Goal: Information Seeking & Learning: Learn about a topic

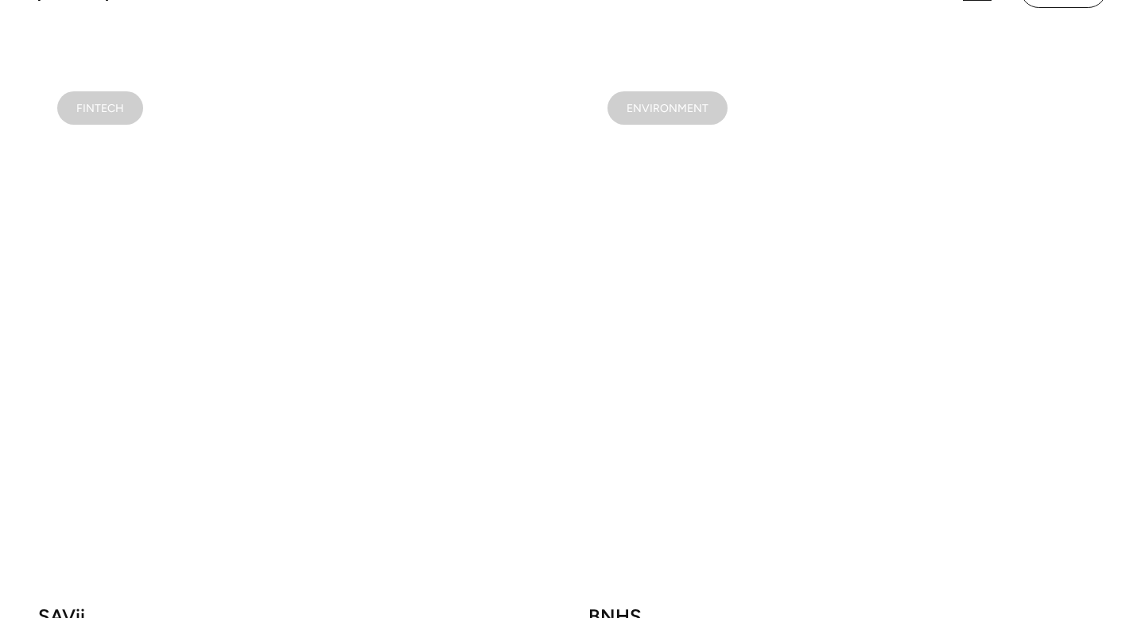
scroll to position [1910, 0]
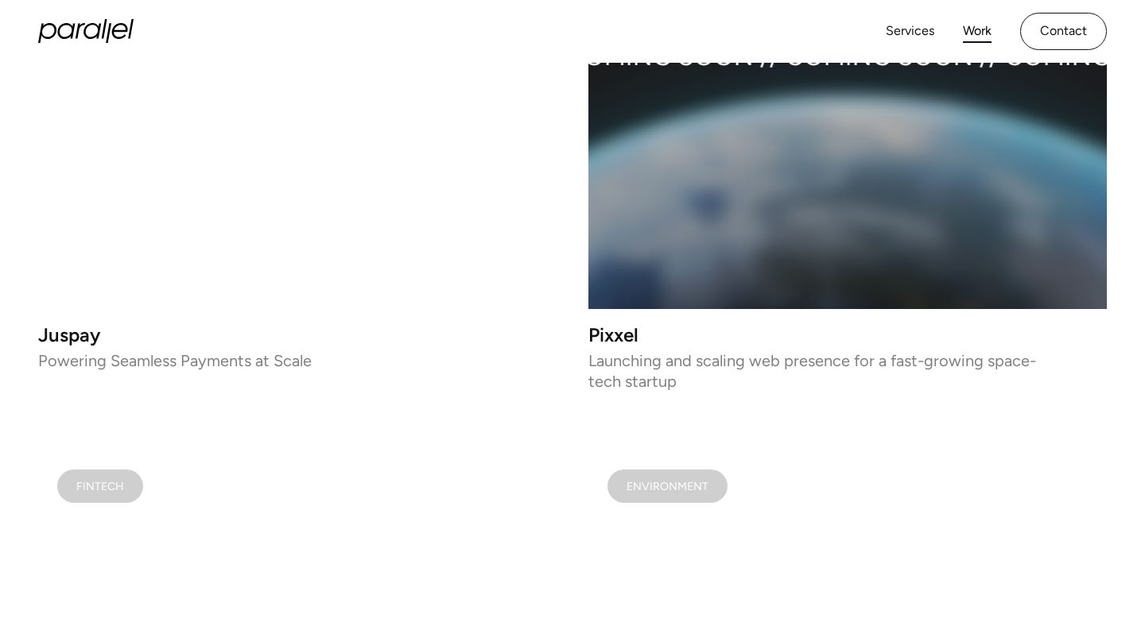
click at [333, 208] on video at bounding box center [297, 50] width 518 height 518
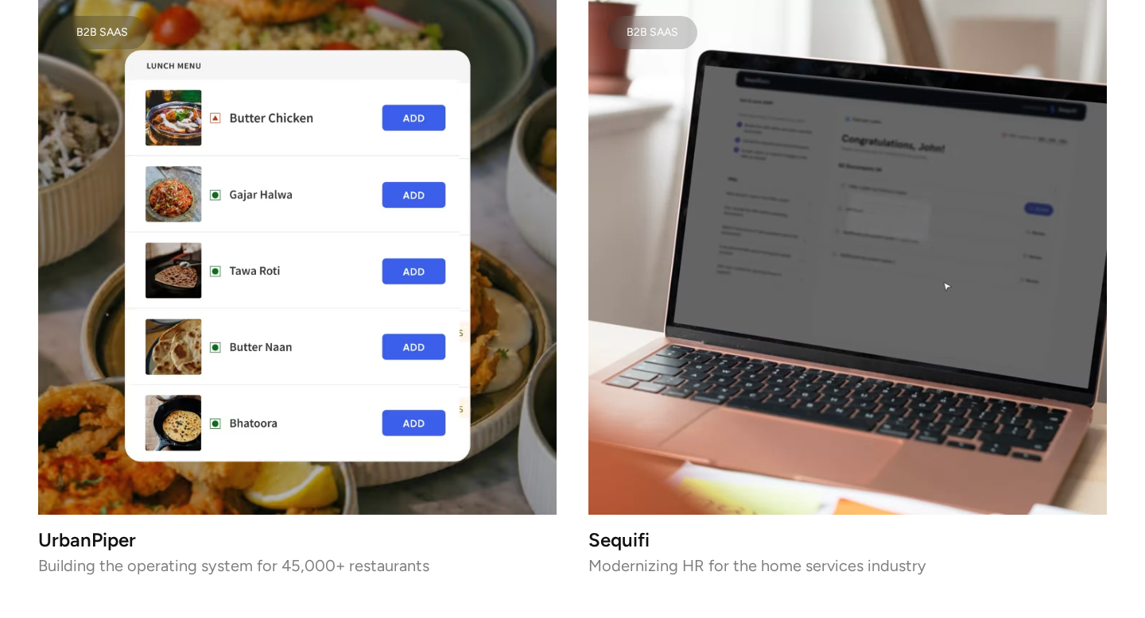
scroll to position [3651, 0]
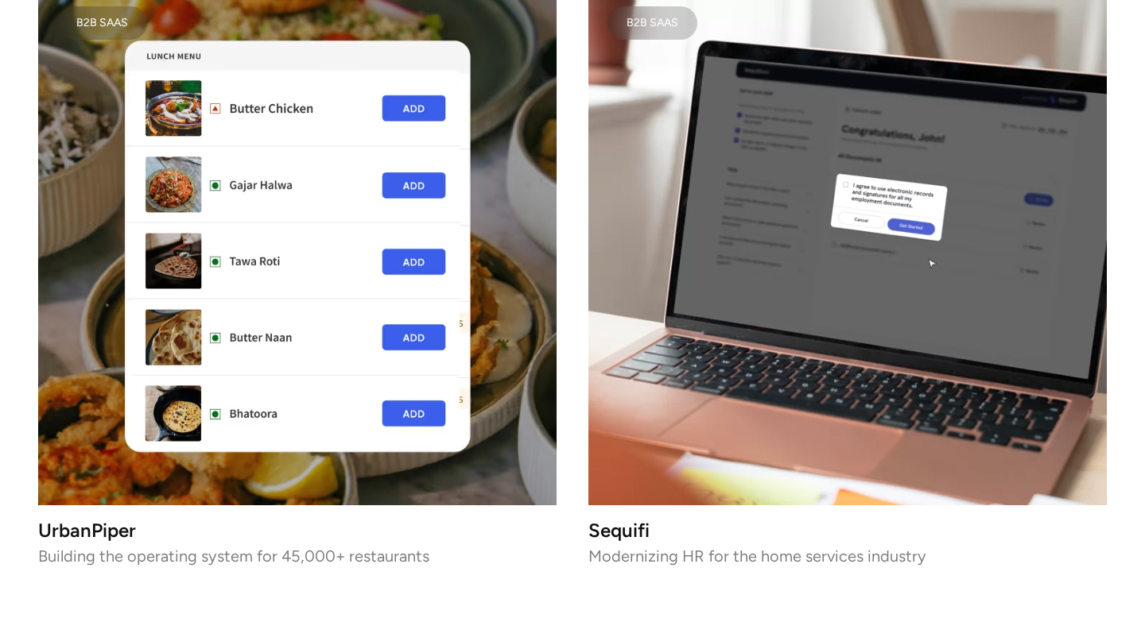
click at [330, 194] on img at bounding box center [297, 246] width 518 height 518
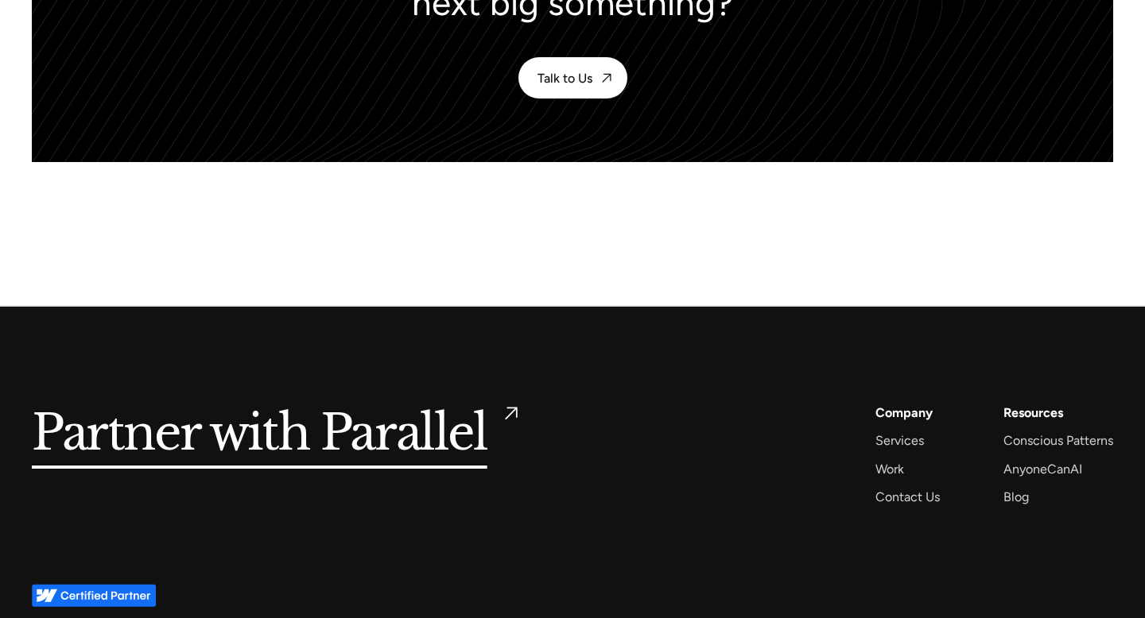
scroll to position [7137, 0]
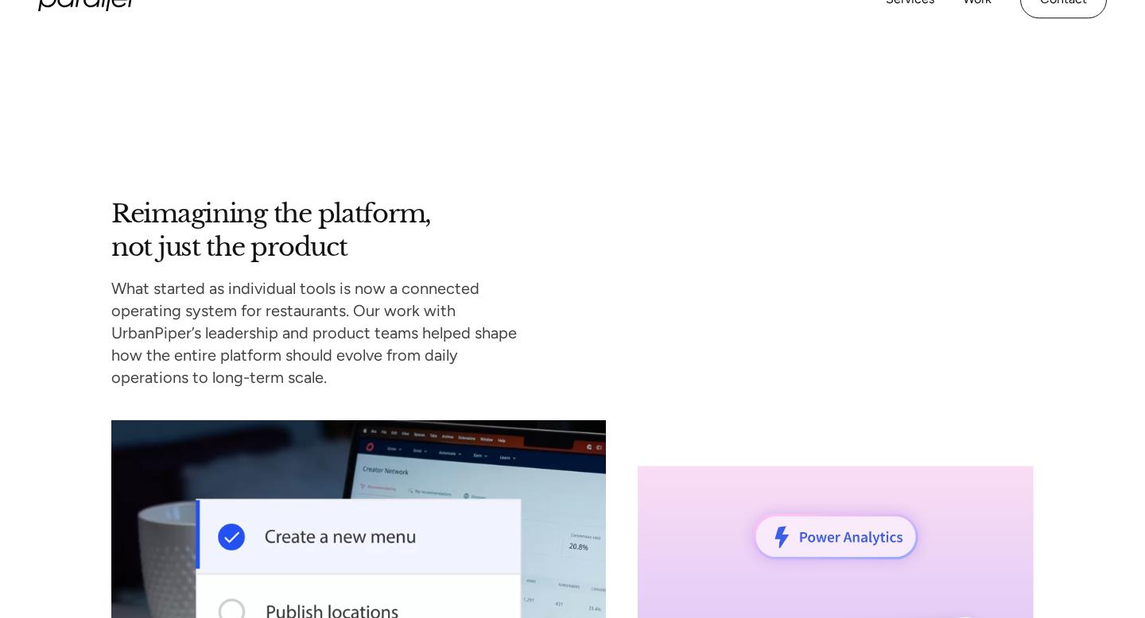
scroll to position [10841, 0]
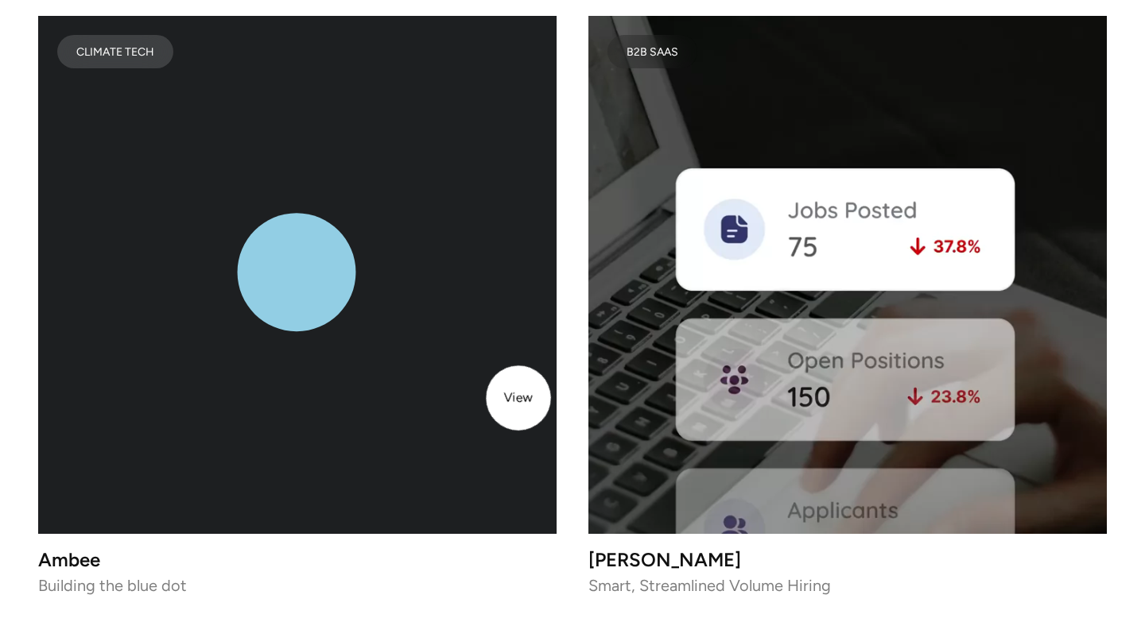
scroll to position [6199, 0]
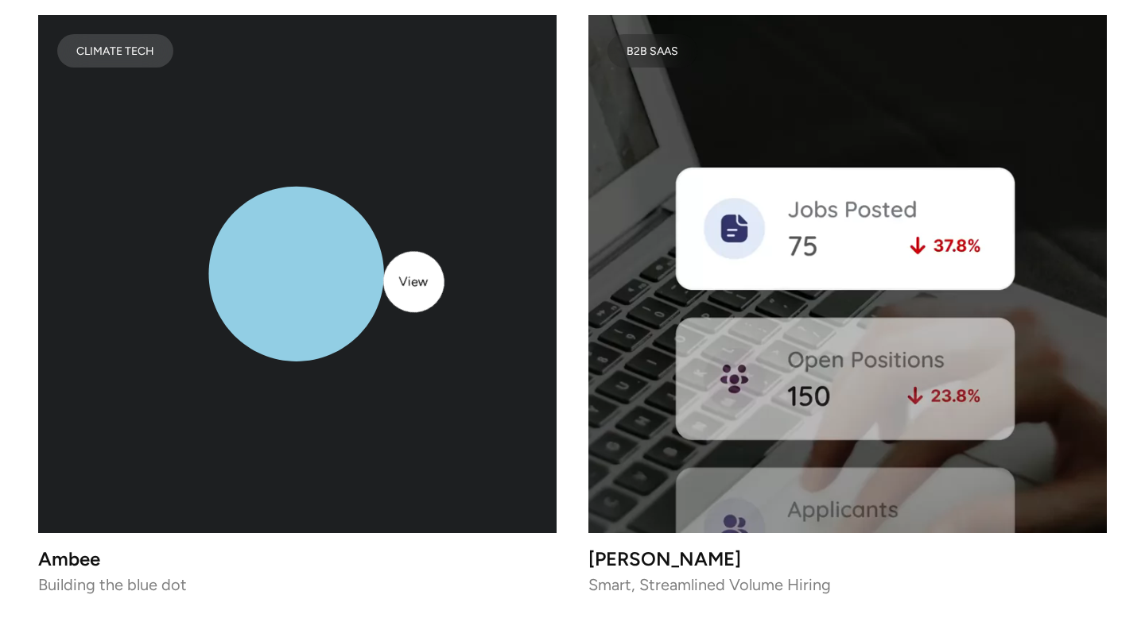
click at [413, 281] on icon "lottie-animation-container" at bounding box center [297, 274] width 518 height 518
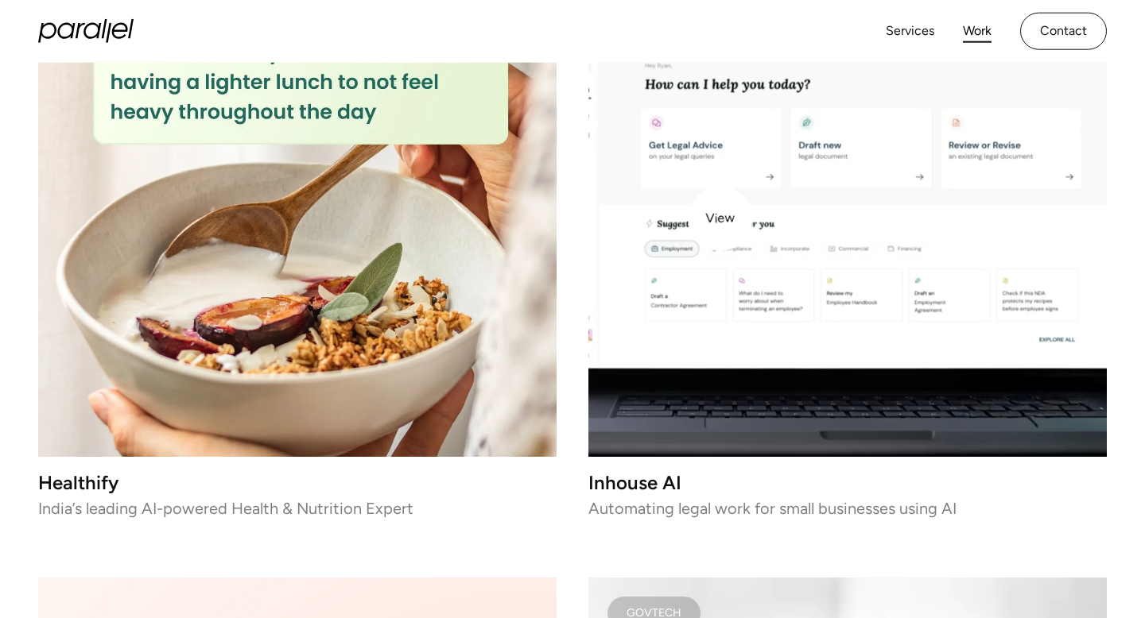
scroll to position [4336, 0]
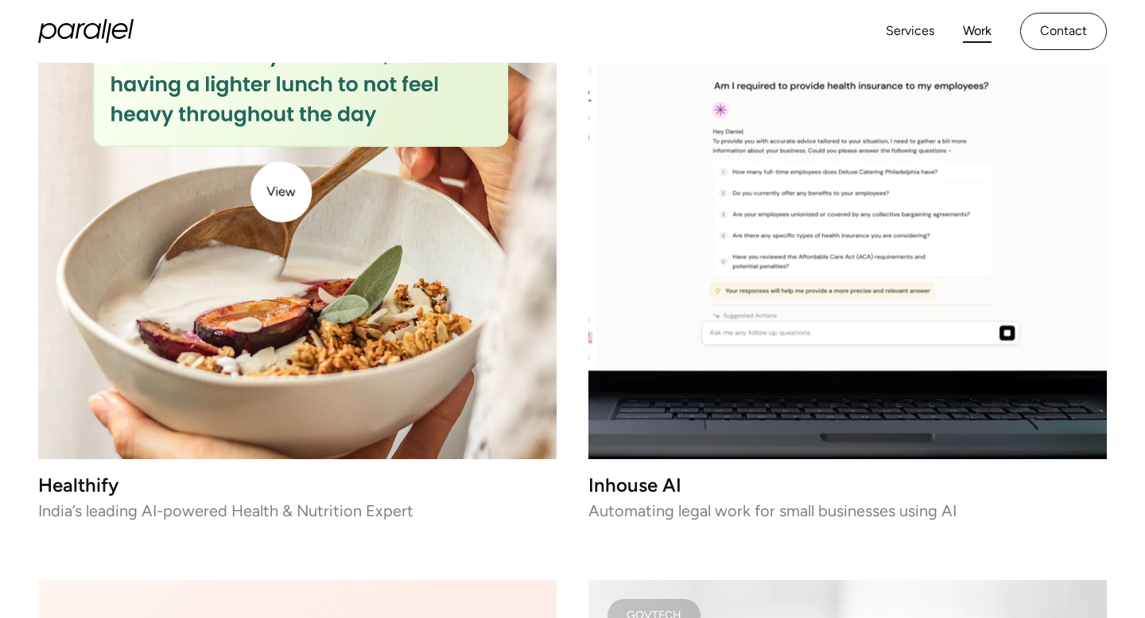
click at [277, 190] on img at bounding box center [297, 200] width 518 height 518
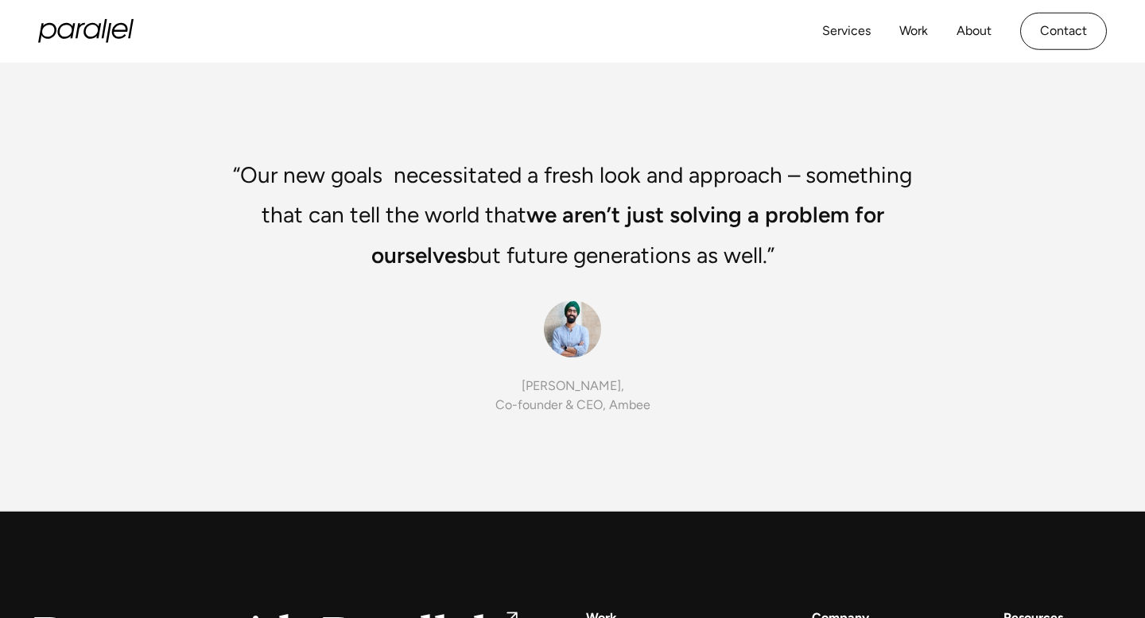
scroll to position [8531, 0]
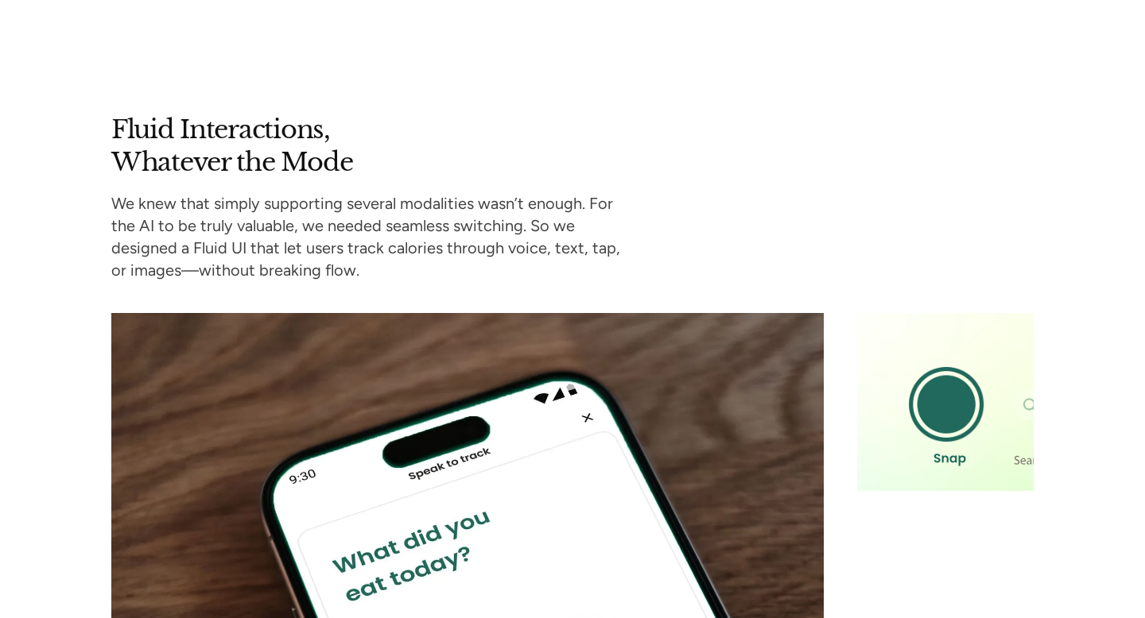
scroll to position [6365, 0]
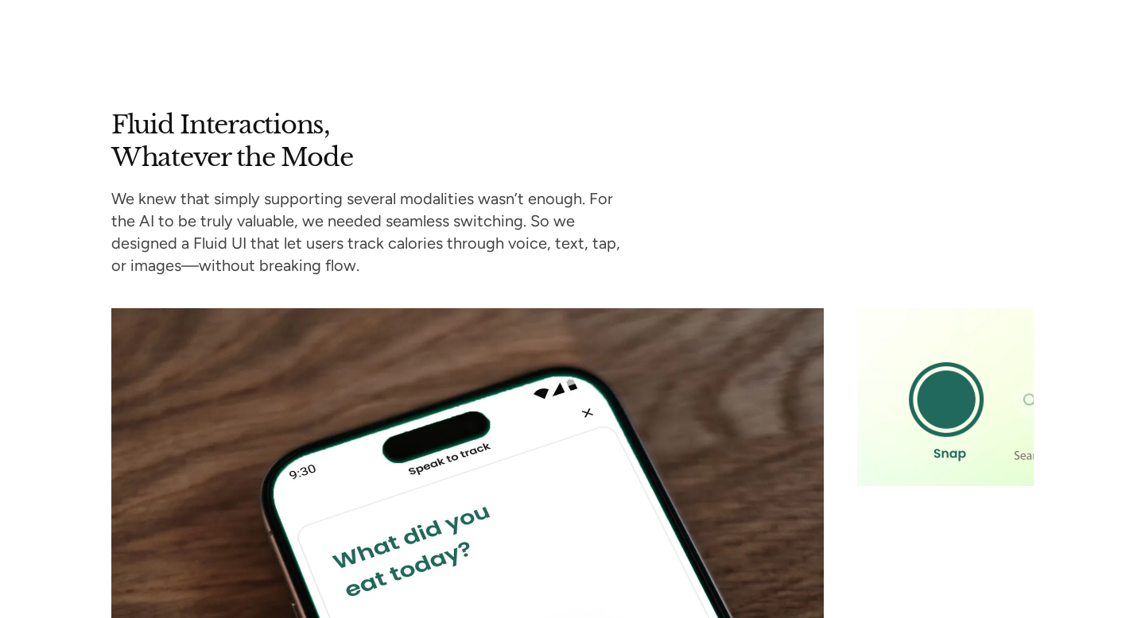
click at [985, 393] on image at bounding box center [949, 396] width 185 height 185
click at [1040, 360] on div "Fluid Interactions, Whatever the Mode We knew that simply supporting several mo…" at bounding box center [572, 565] width 1145 height 912
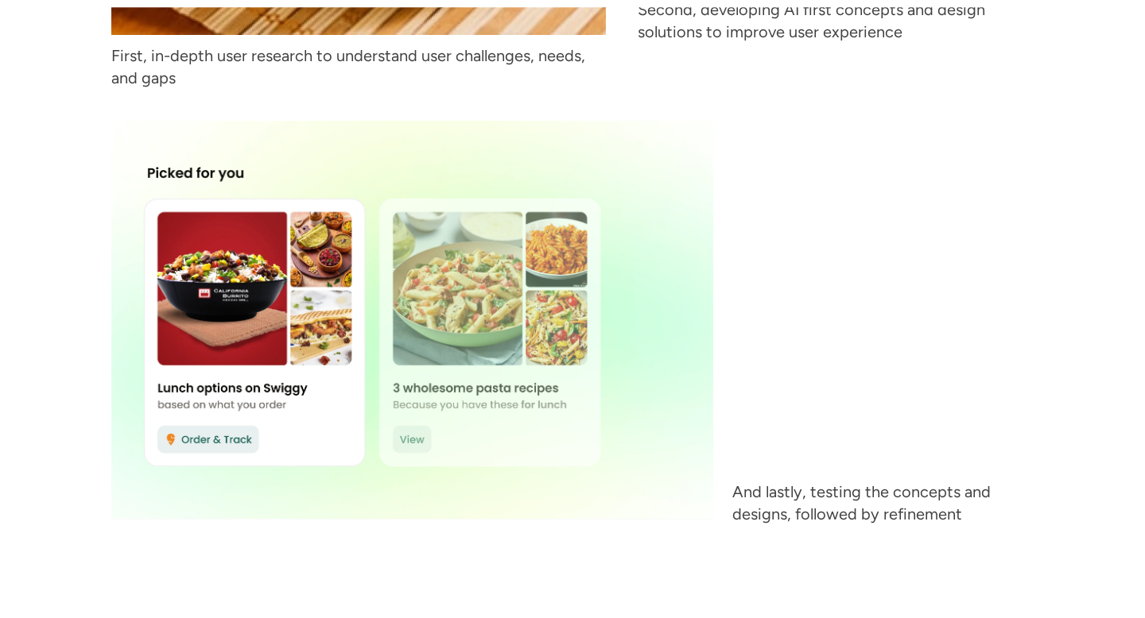
scroll to position [3624, 0]
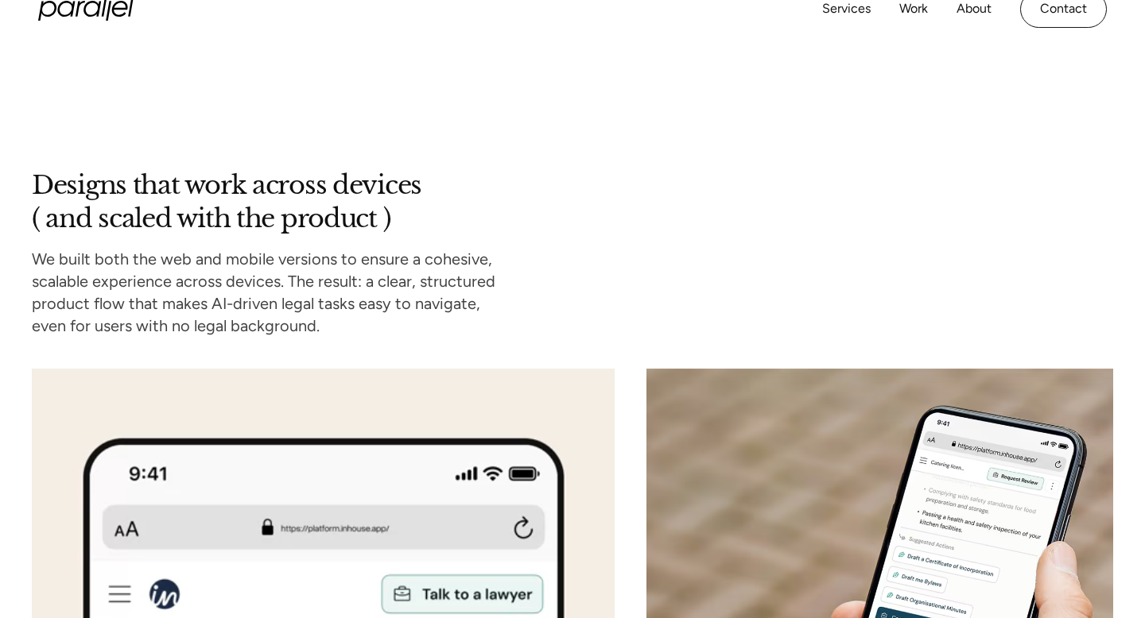
scroll to position [3454, 0]
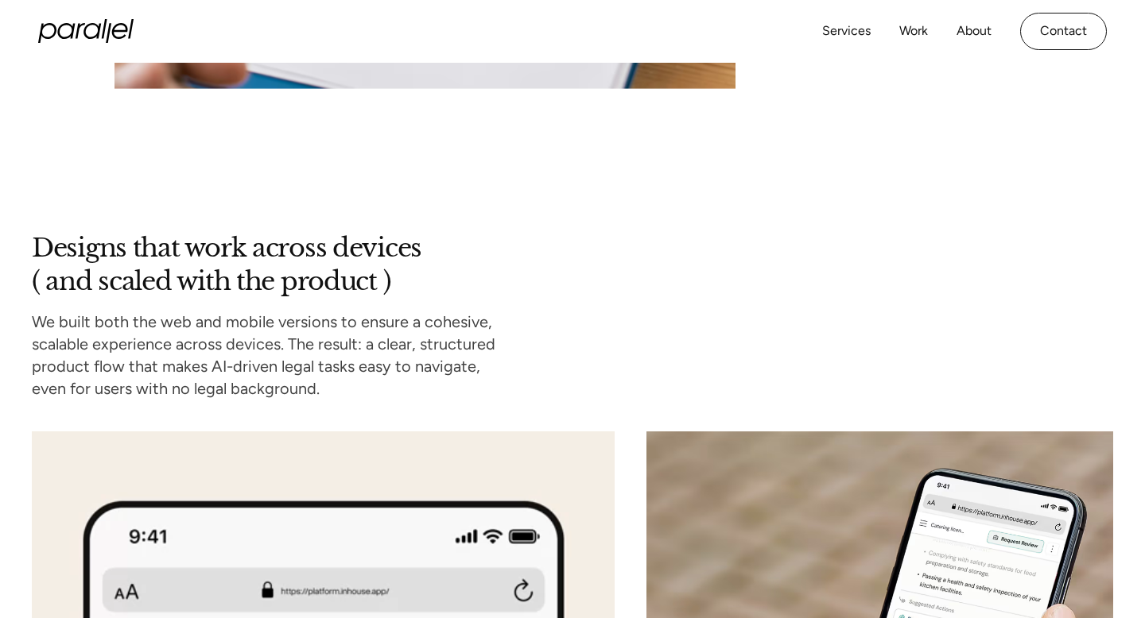
drag, startPoint x: 40, startPoint y: 239, endPoint x: 424, endPoint y: 254, distance: 384.3
click at [421, 254] on h2 "Designs that work across devices  ( and scaled with the product )" at bounding box center [227, 265] width 390 height 66
copy h2 "Designs that work across devices"
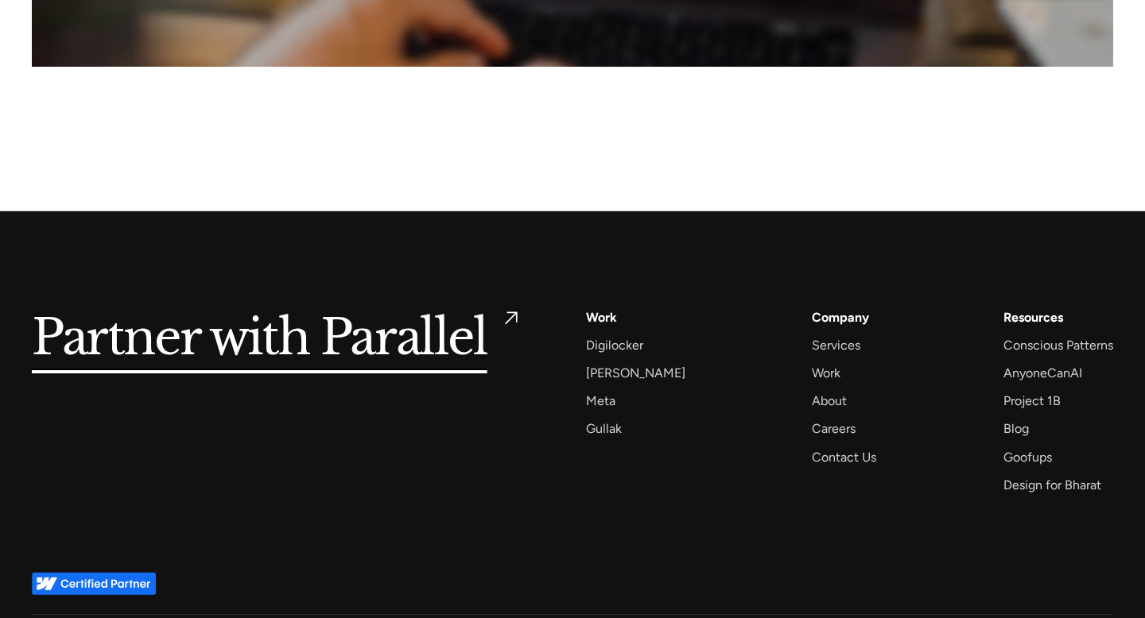
scroll to position [7743, 0]
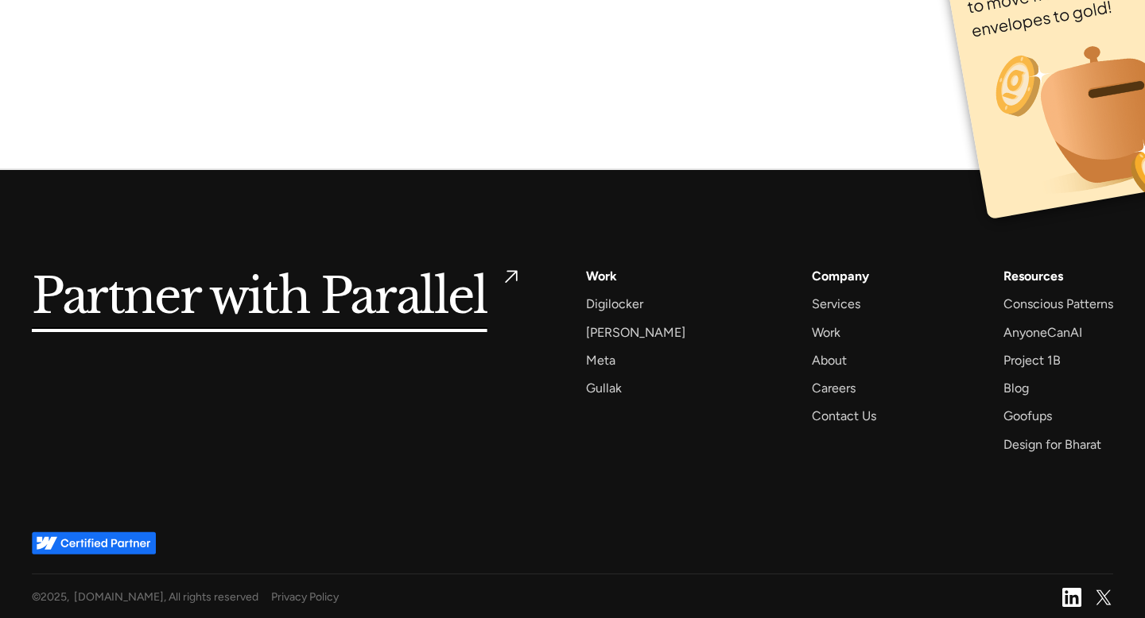
scroll to position [10182, 0]
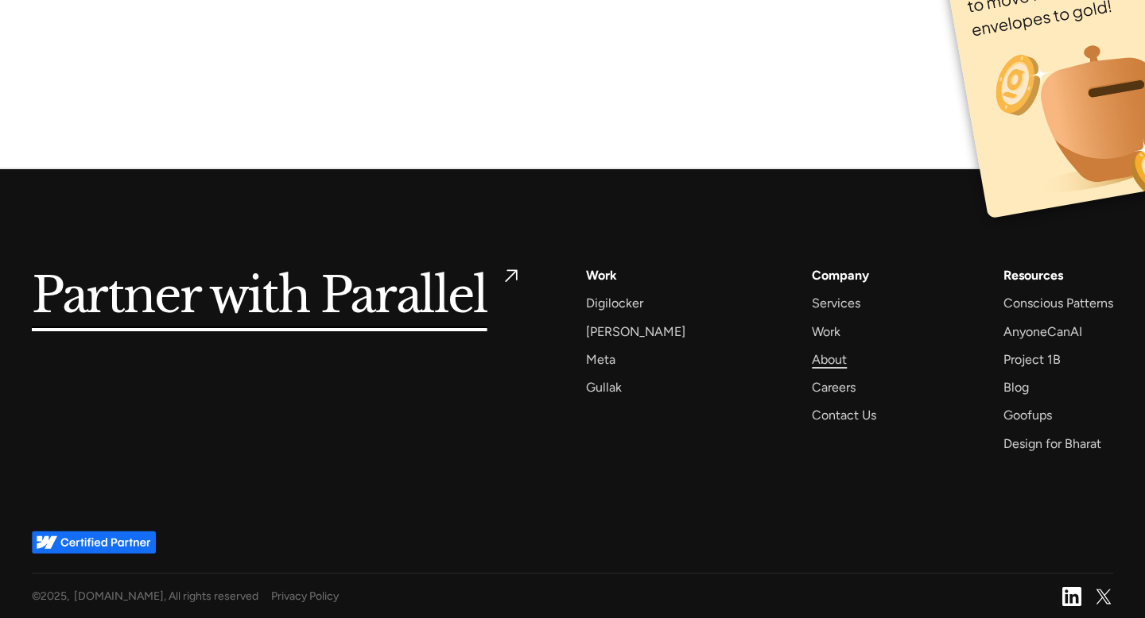
click at [812, 363] on div "About" at bounding box center [829, 359] width 35 height 21
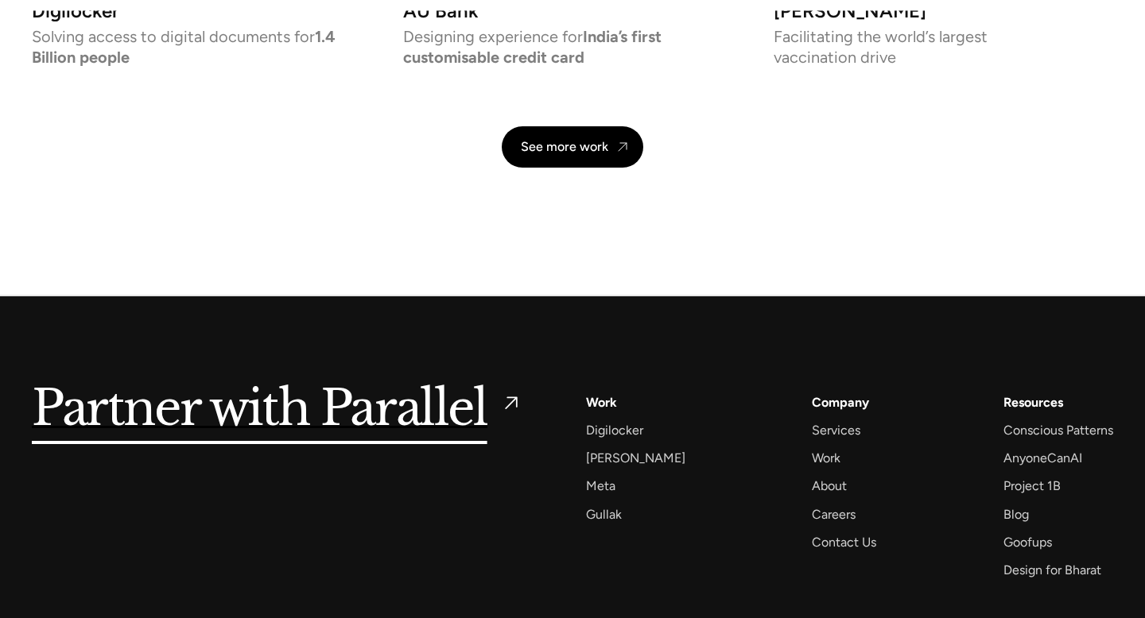
scroll to position [3662, 0]
click at [835, 545] on div "Contact Us" at bounding box center [844, 541] width 64 height 21
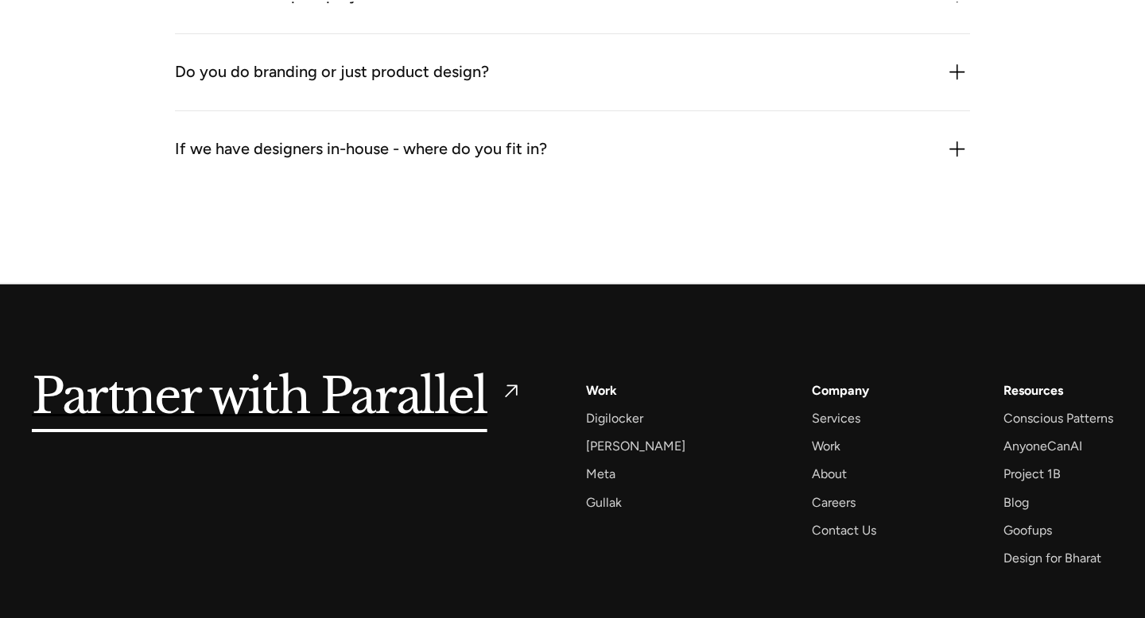
scroll to position [2152, 0]
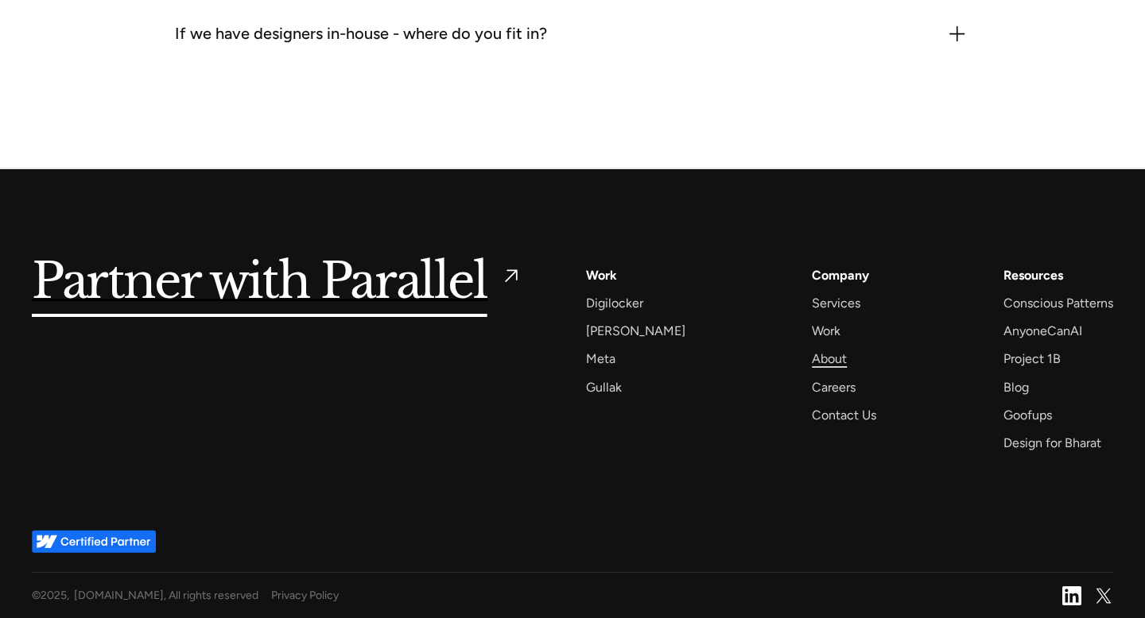
click at [812, 363] on div "About" at bounding box center [829, 358] width 35 height 21
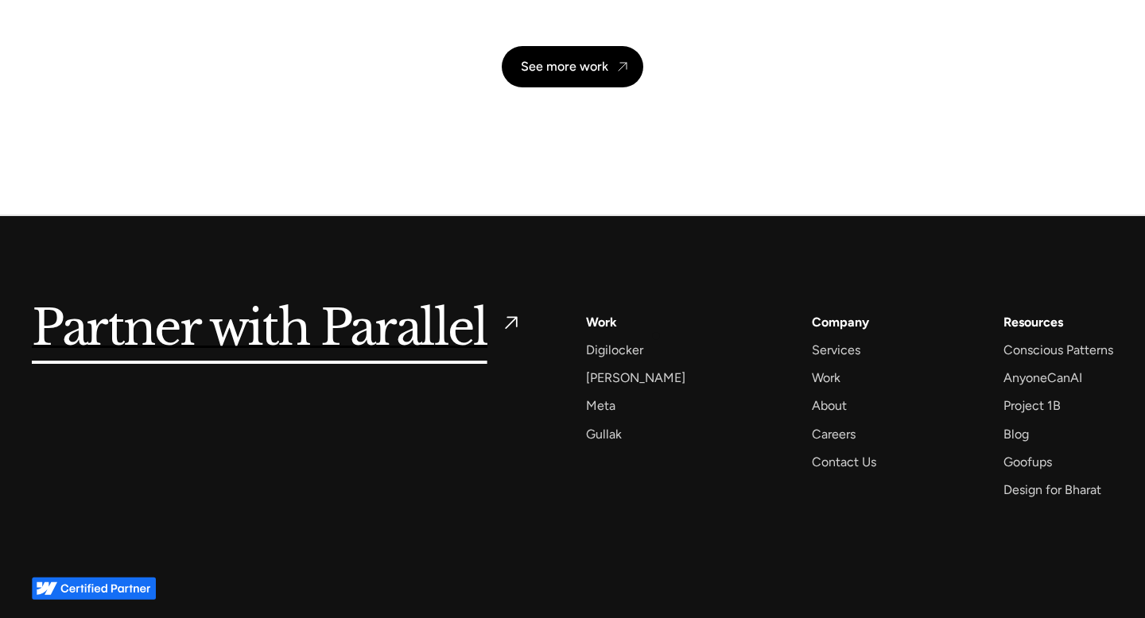
scroll to position [3789, 0]
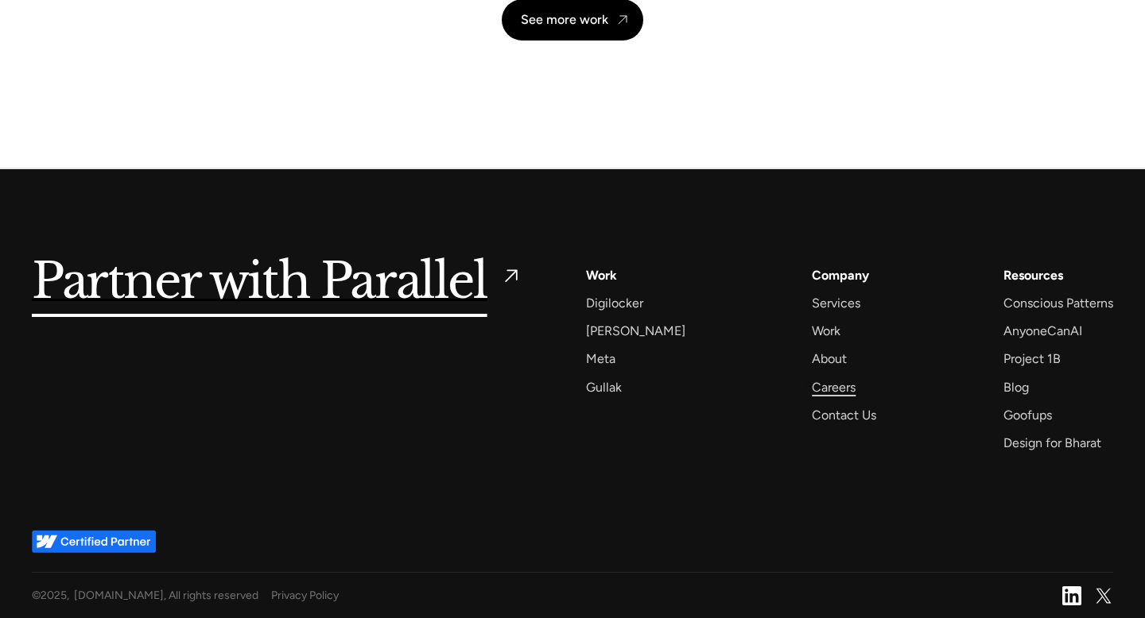
click at [812, 386] on div "Careers" at bounding box center [834, 387] width 44 height 21
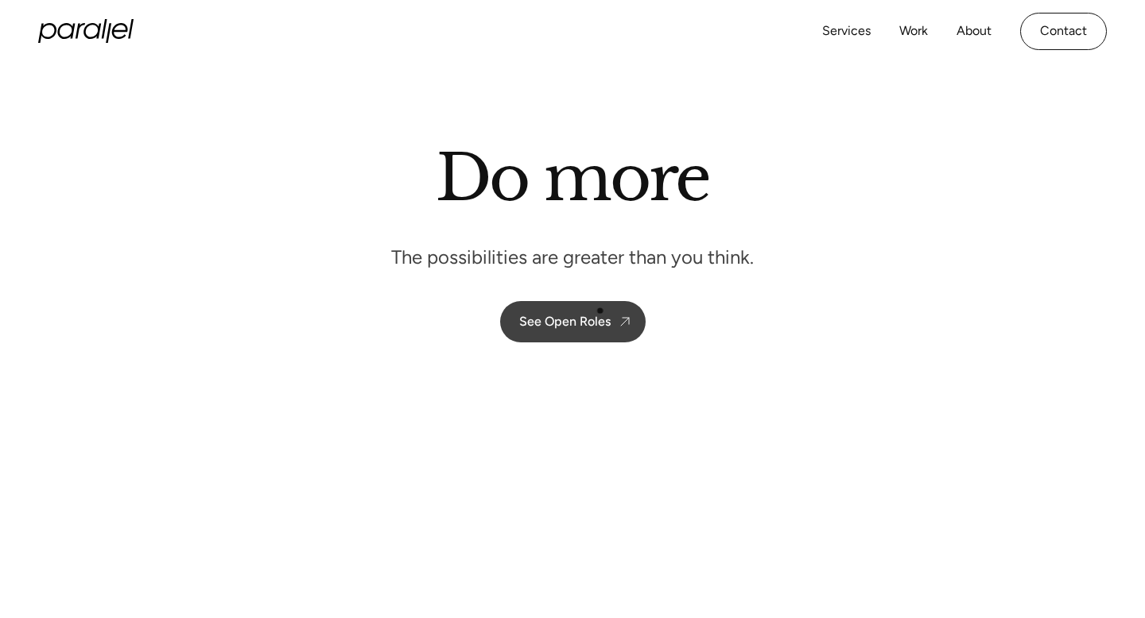
click at [598, 311] on link "See Open Roles" at bounding box center [572, 321] width 145 height 41
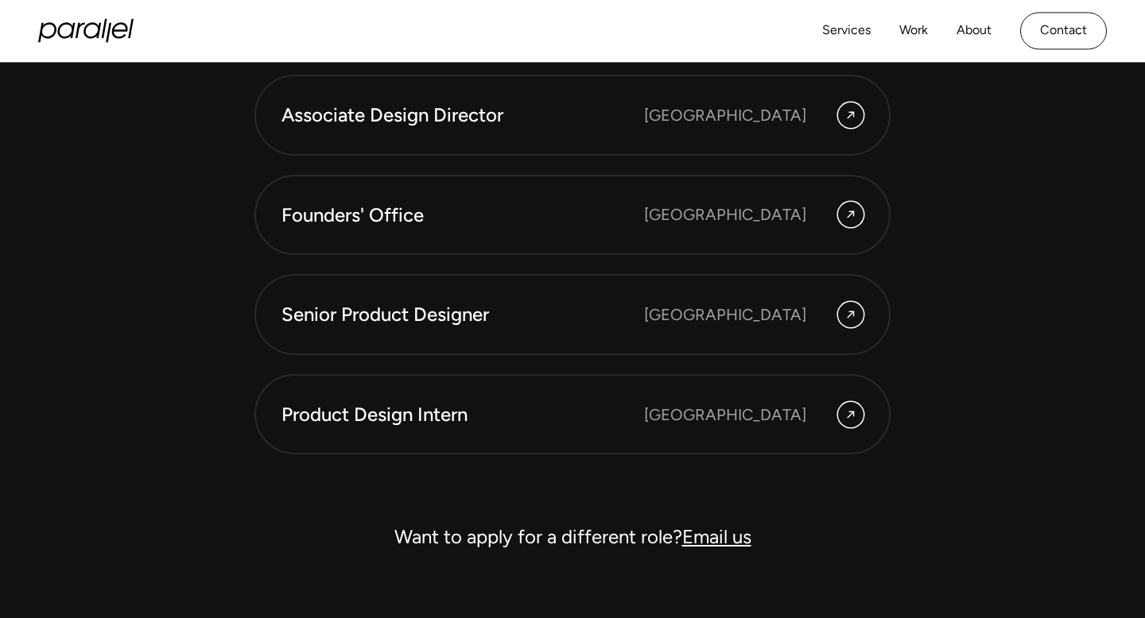
scroll to position [4420, 0]
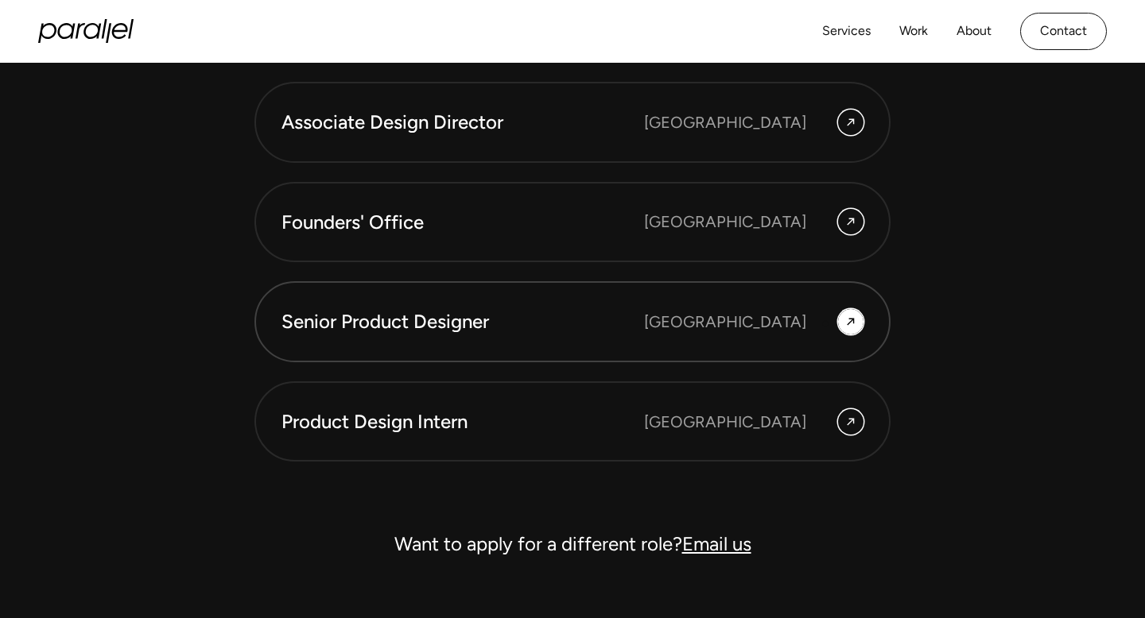
click at [832, 324] on div "Bengaluru" at bounding box center [753, 321] width 219 height 25
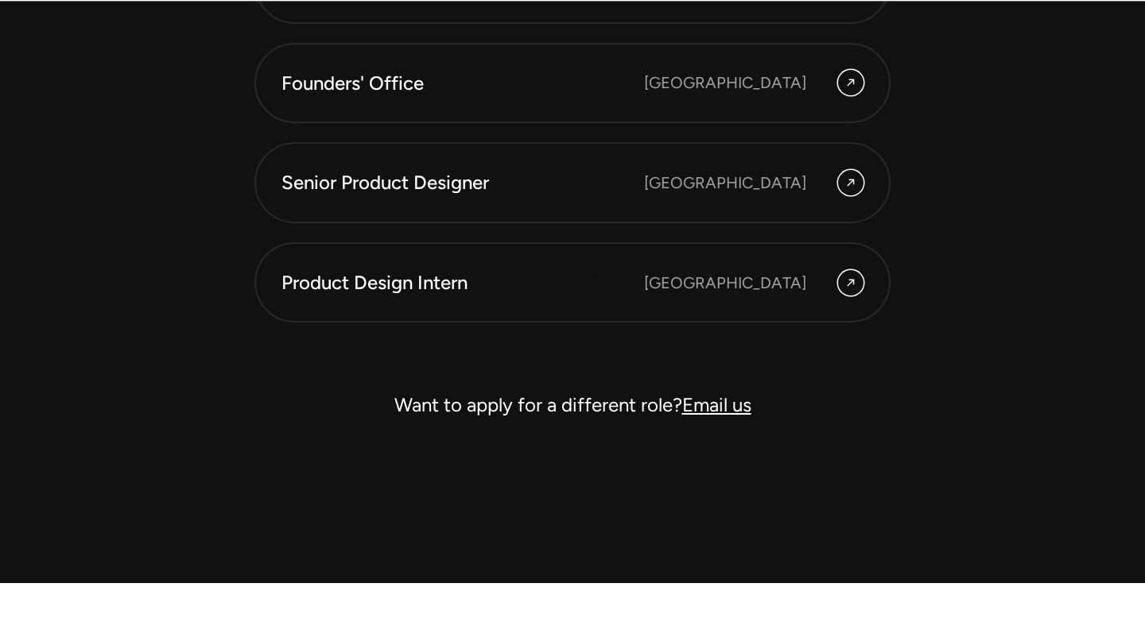
scroll to position [4563, 0]
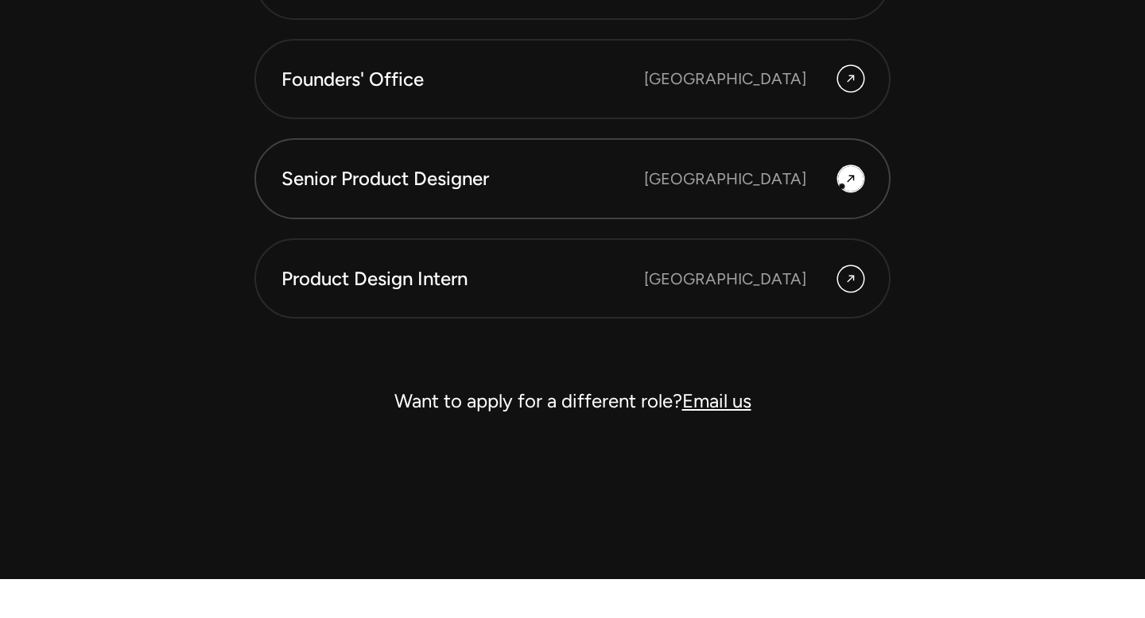
click at [847, 177] on icon at bounding box center [850, 178] width 13 height 19
click at [762, 177] on div "Bengaluru" at bounding box center [725, 179] width 162 height 24
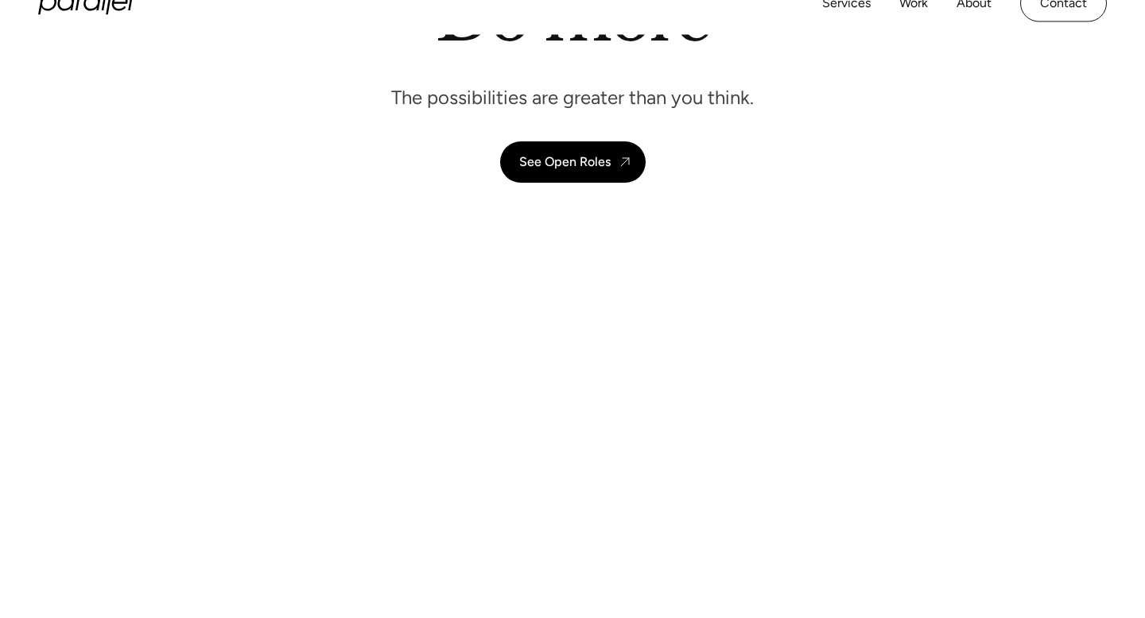
scroll to position [0, 0]
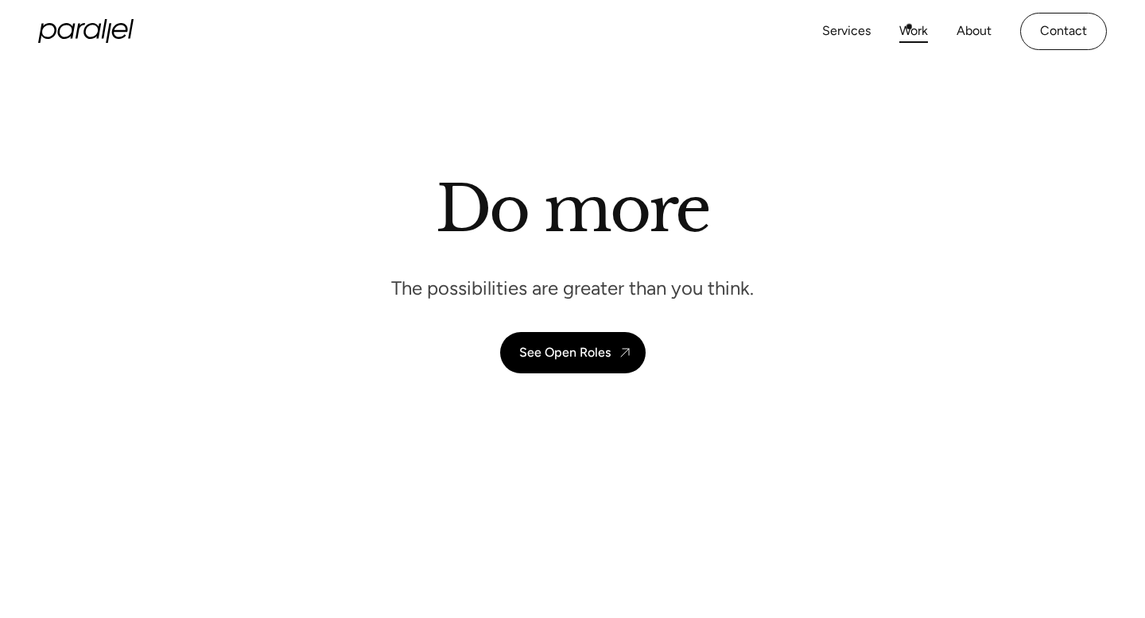
click at [912, 29] on link "Work" at bounding box center [913, 31] width 29 height 23
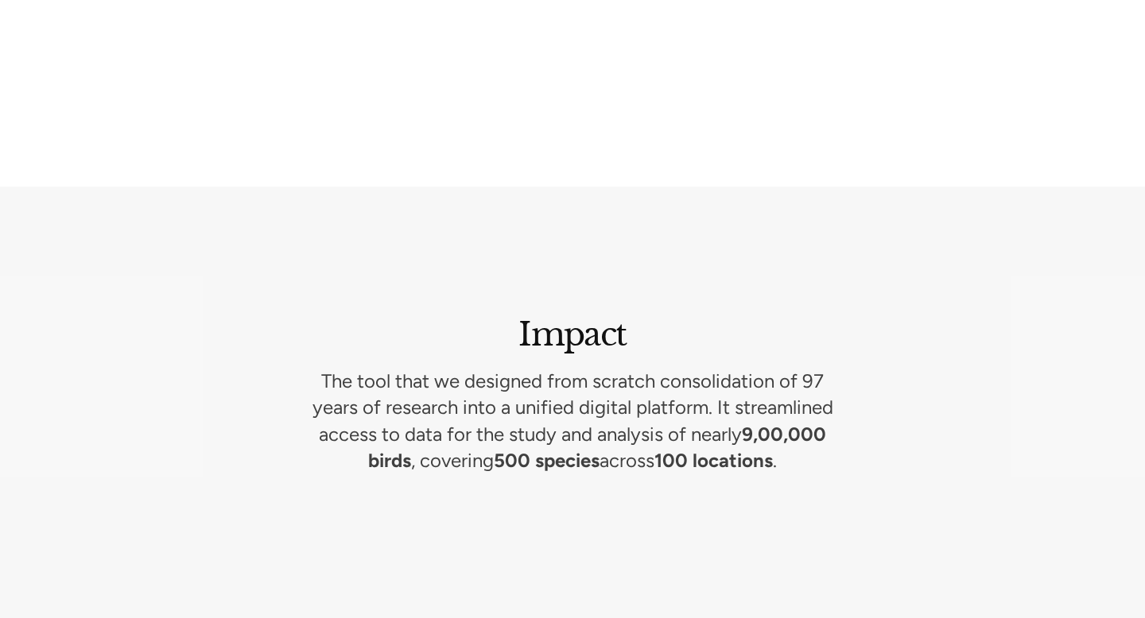
scroll to position [6995, 0]
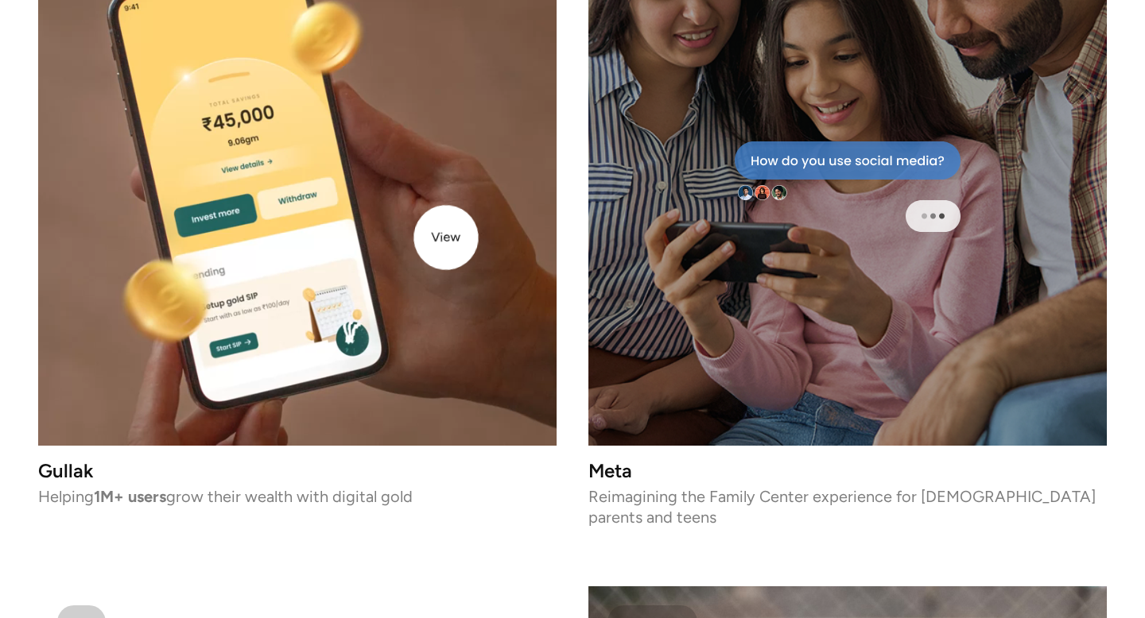
scroll to position [5632, 0]
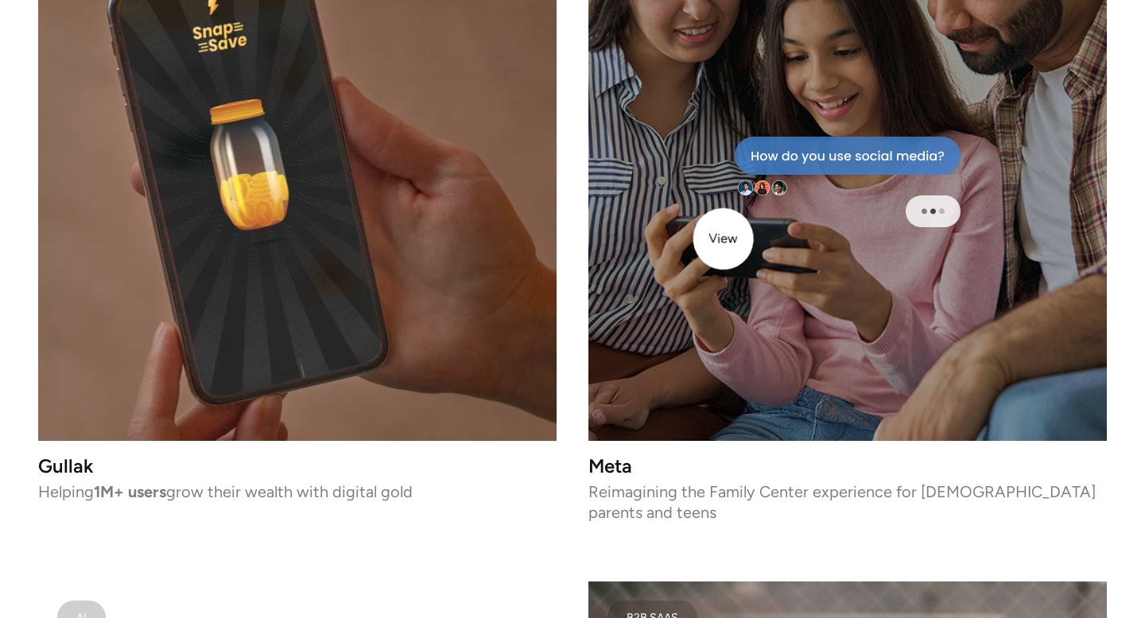
click at [723, 235] on div at bounding box center [847, 182] width 518 height 518
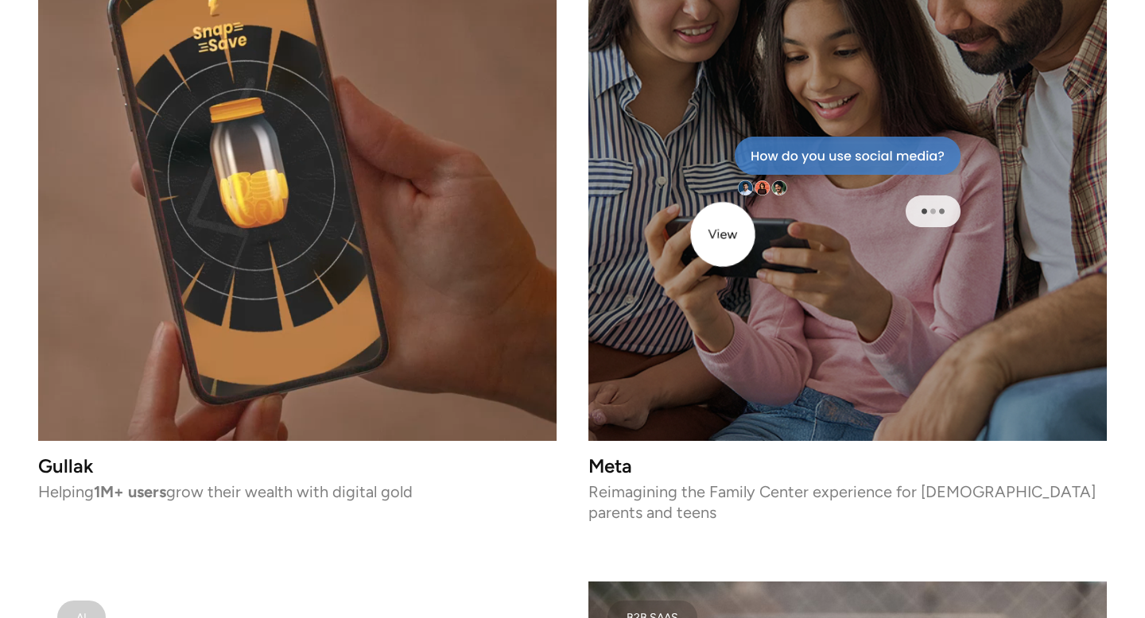
click at [723, 235] on div at bounding box center [847, 182] width 518 height 518
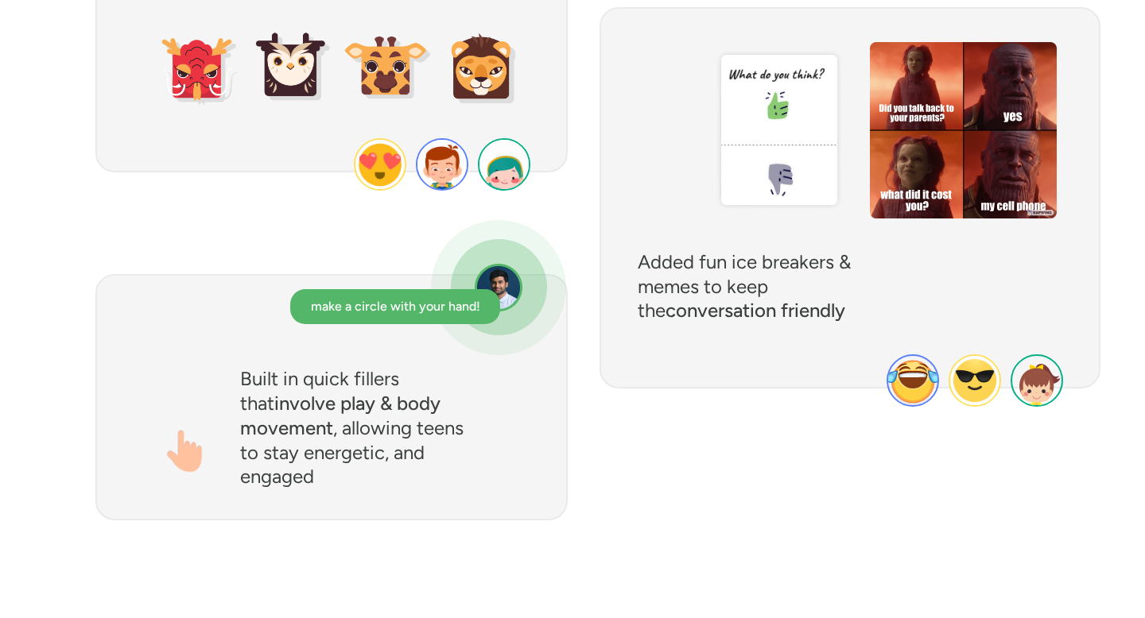
scroll to position [6376, 0]
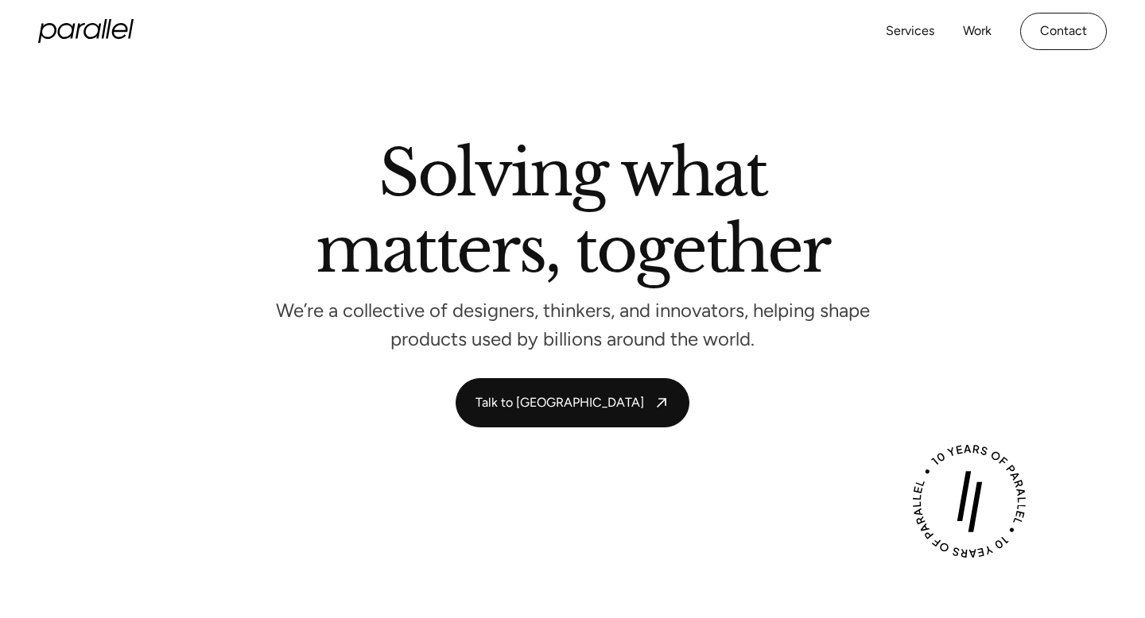
click at [78, 25] on icon at bounding box center [81, 31] width 10 height 16
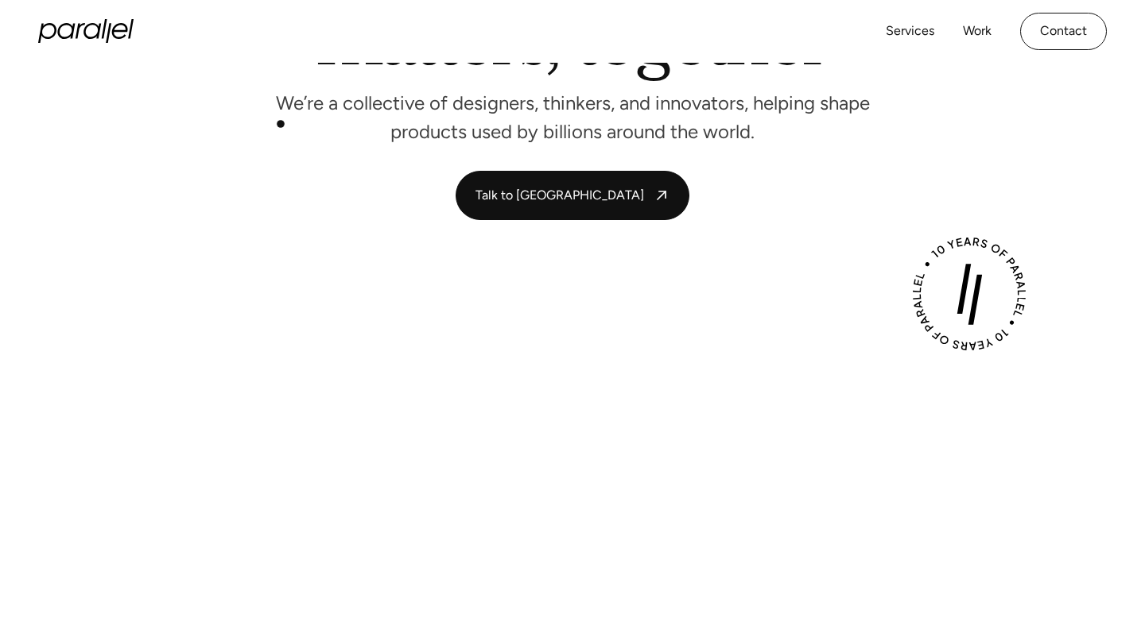
scroll to position [129, 0]
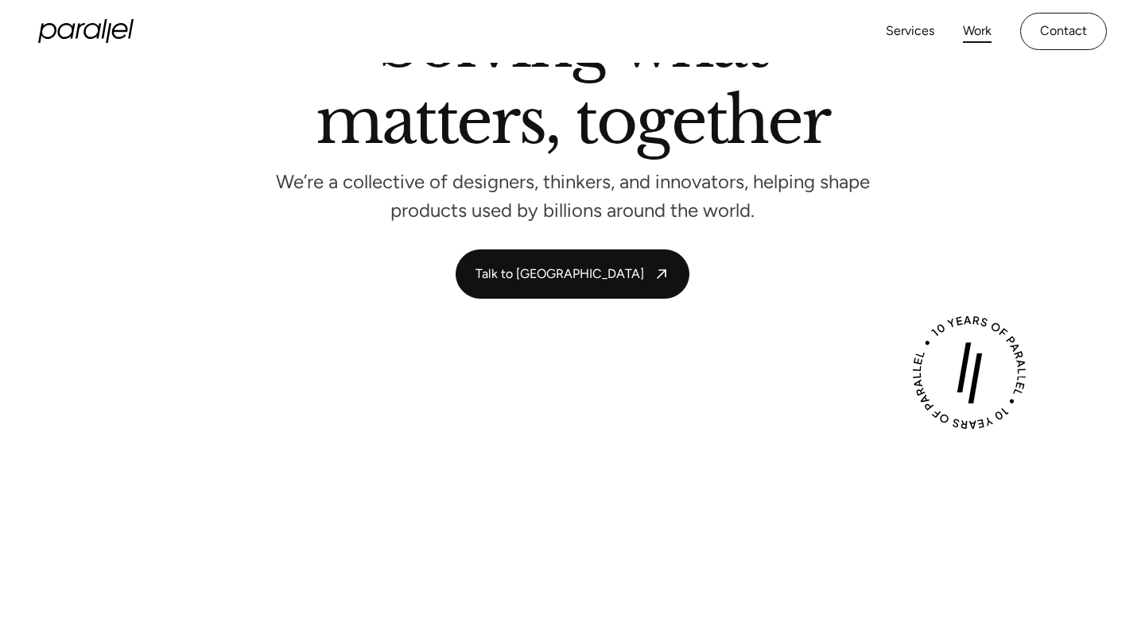
click at [982, 33] on link "Work" at bounding box center [977, 31] width 29 height 23
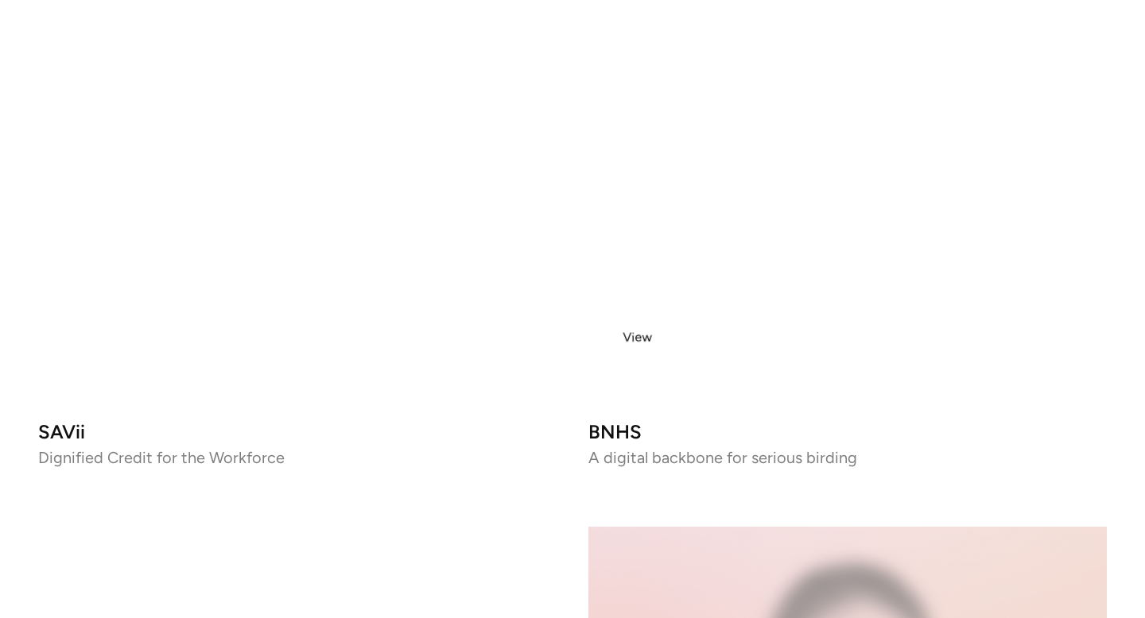
scroll to position [2654, 0]
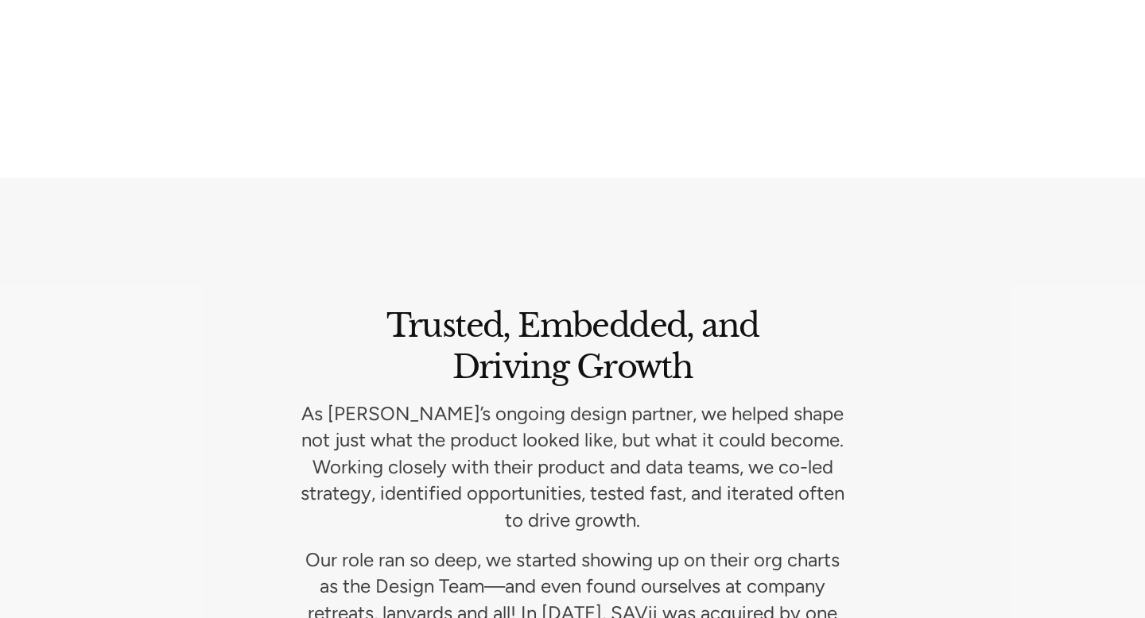
scroll to position [6992, 0]
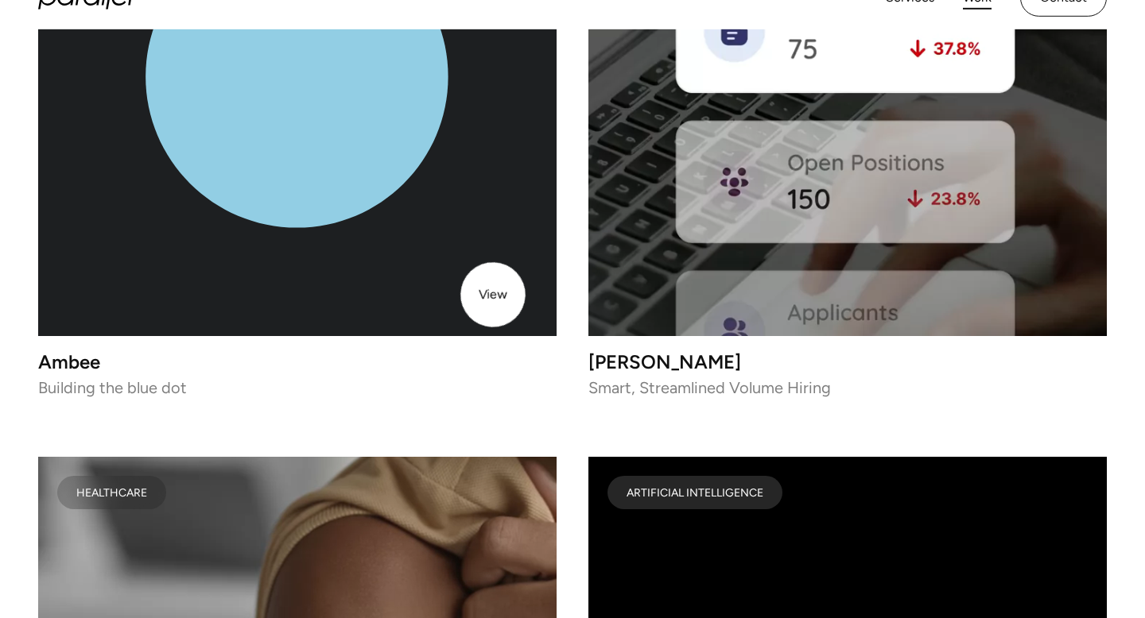
scroll to position [6355, 0]
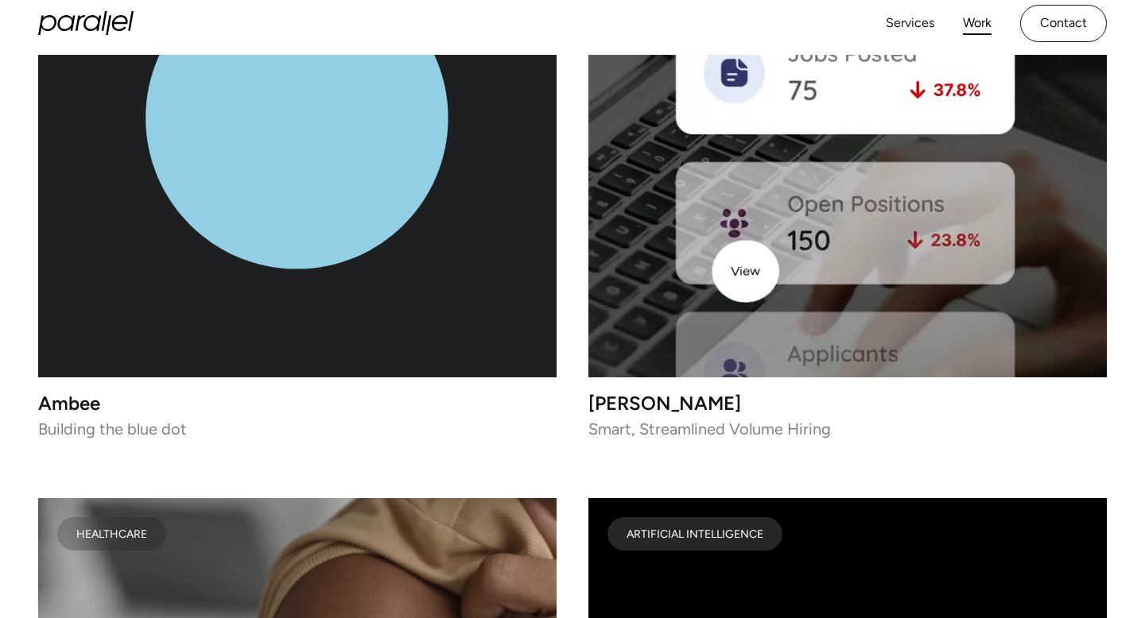
click at [762, 271] on video at bounding box center [847, 118] width 518 height 518
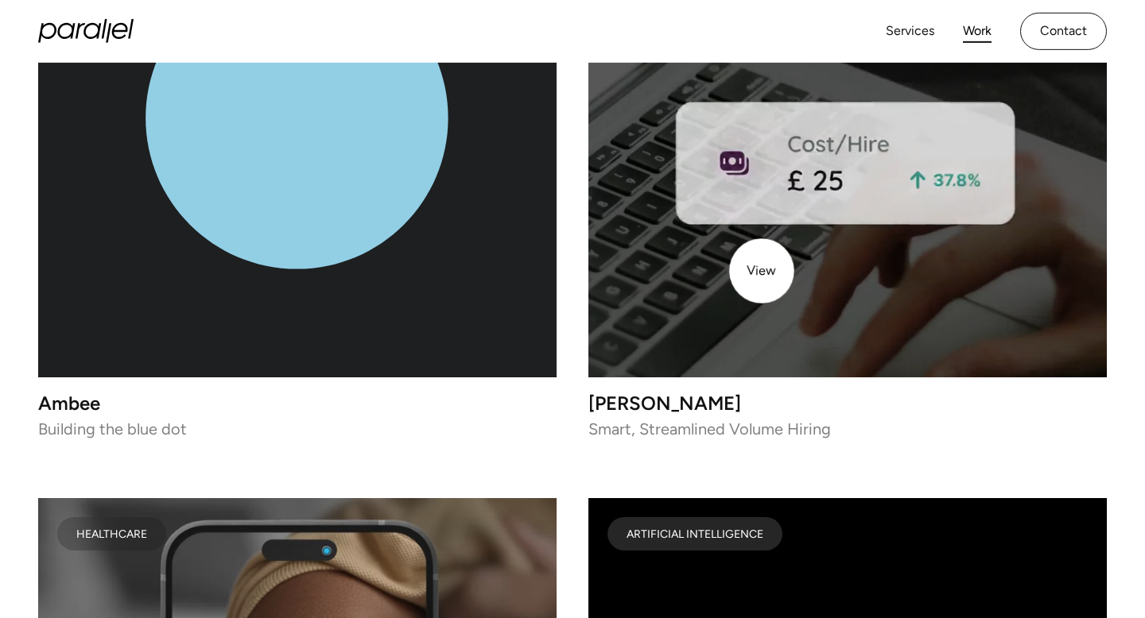
click at [762, 271] on video at bounding box center [847, 118] width 518 height 518
